Goal: Entertainment & Leisure: Consume media (video, audio)

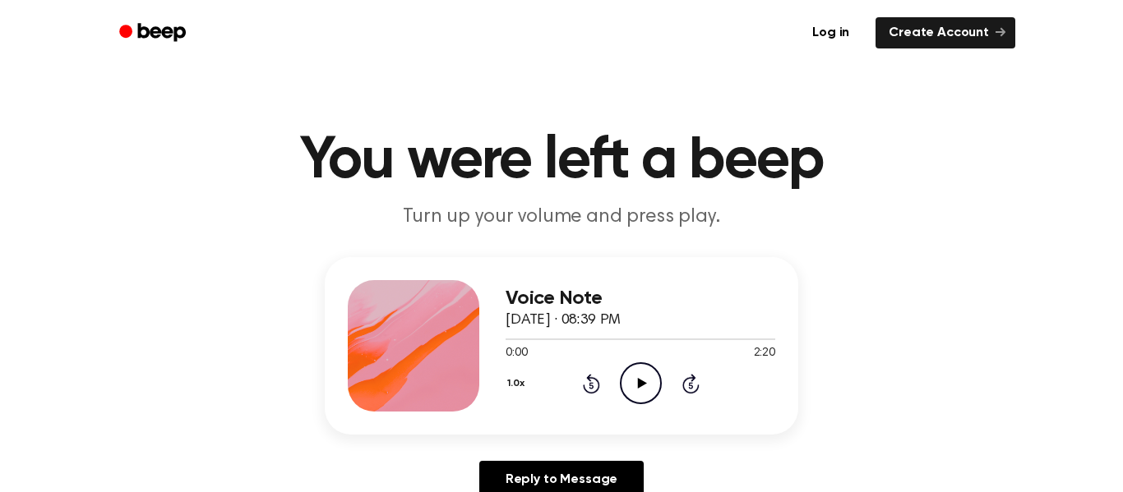
click at [643, 382] on icon at bounding box center [641, 383] width 9 height 11
click at [635, 390] on icon "Pause Audio" at bounding box center [641, 383] width 42 height 42
click at [602, 386] on div "1.0x Rewind 5 seconds Play Audio Skip 5 seconds" at bounding box center [640, 383] width 270 height 42
click at [593, 385] on icon "Rewind 5 seconds" at bounding box center [591, 383] width 18 height 21
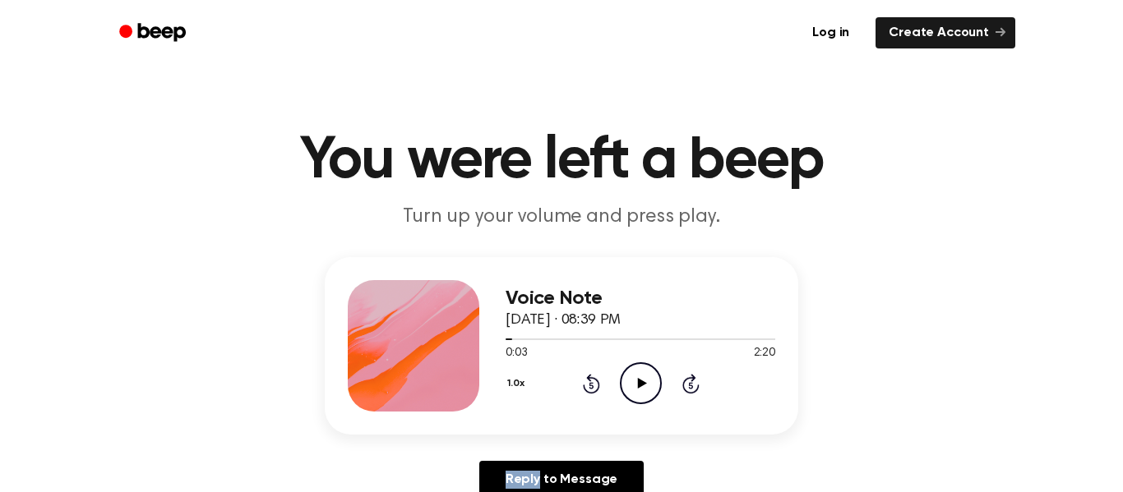
click at [593, 385] on icon "Rewind 5 seconds" at bounding box center [591, 383] width 18 height 21
click at [640, 393] on icon "Play Audio" at bounding box center [641, 383] width 42 height 42
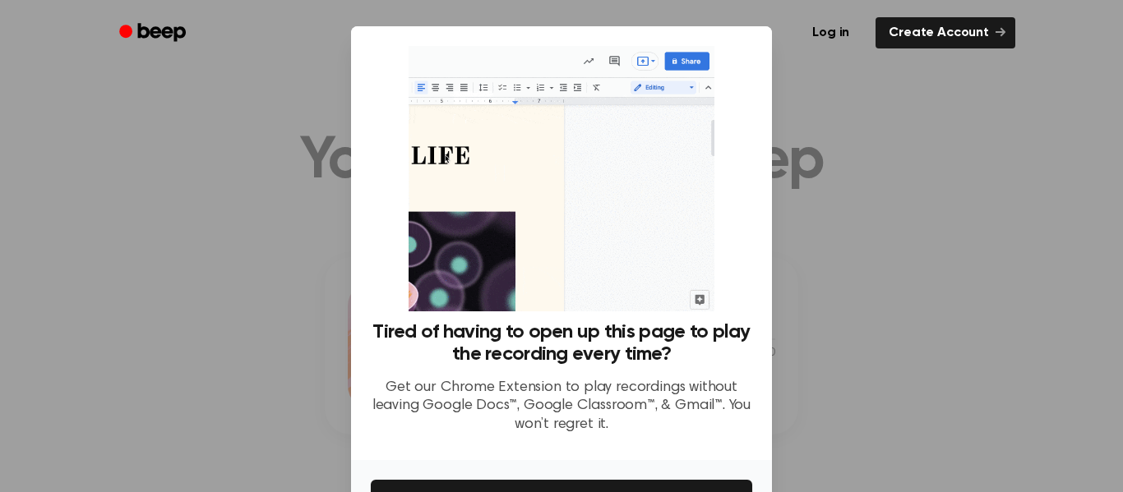
scroll to position [106, 0]
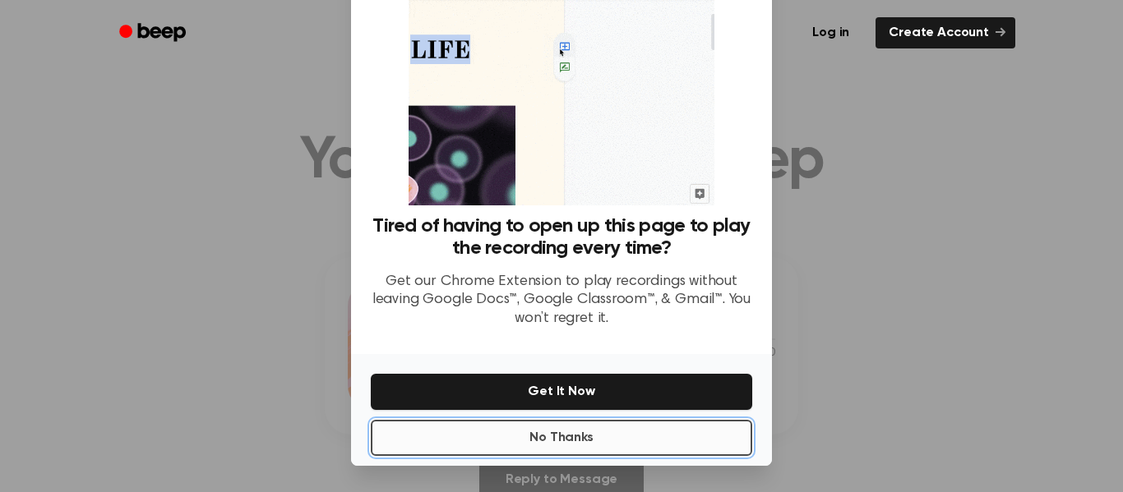
click at [583, 431] on button "No Thanks" at bounding box center [561, 438] width 381 height 36
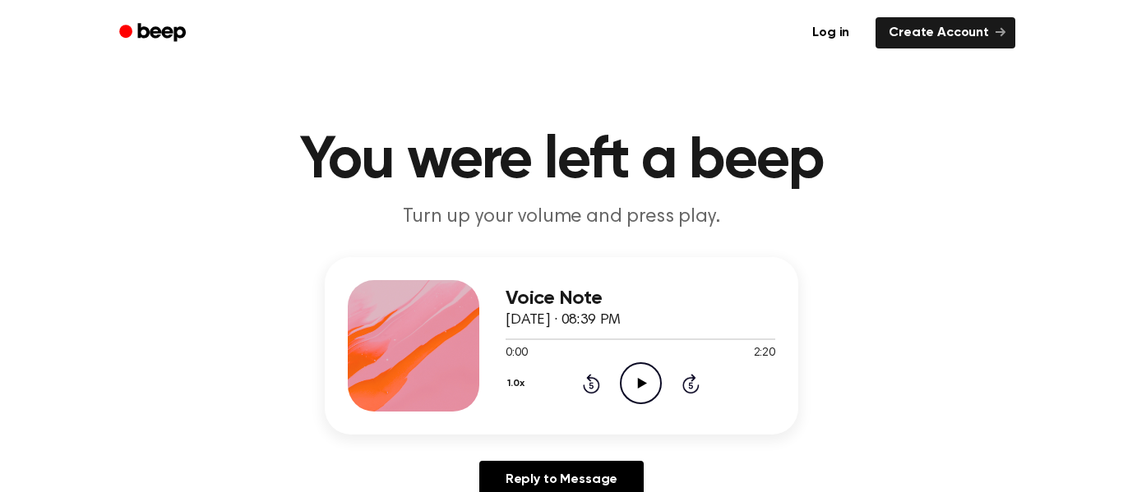
click at [644, 383] on icon at bounding box center [641, 383] width 9 height 11
click at [634, 382] on icon "Play Audio" at bounding box center [641, 383] width 42 height 42
